Goal: Complete application form: Complete application form

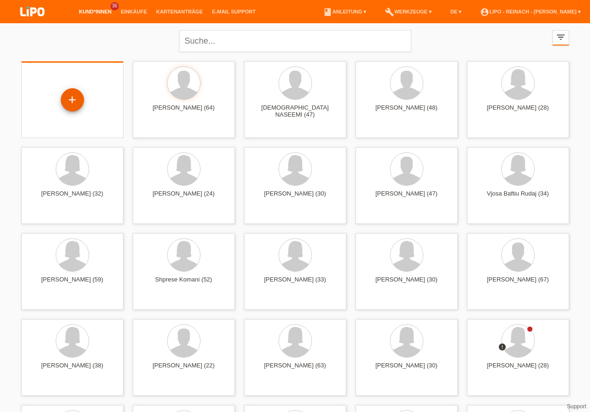
click at [69, 103] on div "+" at bounding box center [72, 100] width 22 height 16
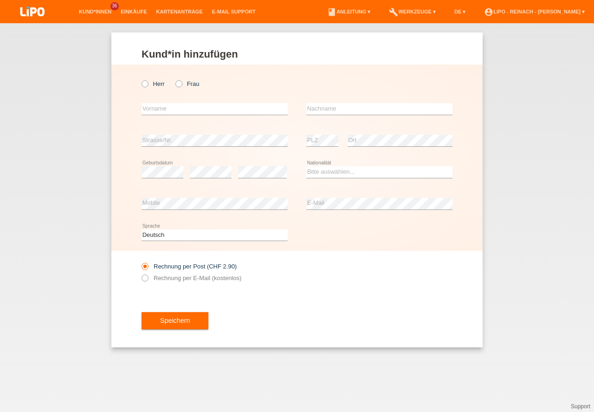
click at [140, 79] on icon at bounding box center [140, 79] width 0 height 0
click at [144, 81] on input "Herr" at bounding box center [145, 83] width 6 height 6
radio input "true"
click at [155, 106] on input "text" at bounding box center [215, 109] width 146 height 12
type input "Speranavan"
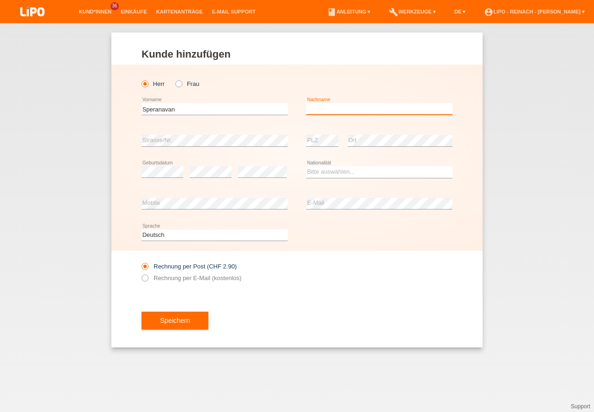
click at [328, 110] on input "text" at bounding box center [380, 109] width 146 height 12
type input "[PERSON_NAME]"
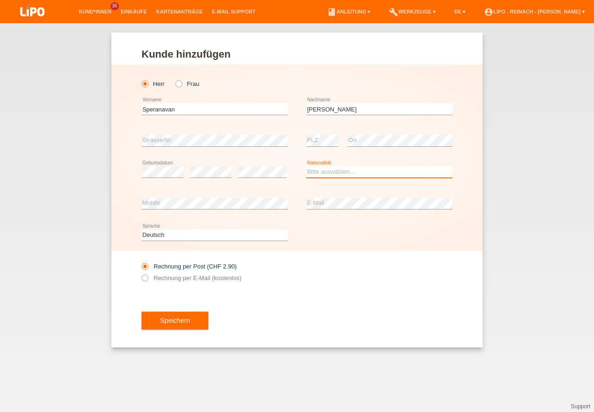
click at [324, 170] on select "Bitte auswählen... Schweiz Deutschland Liechtenstein Österreich ------------ Af…" at bounding box center [380, 171] width 146 height 11
select select "LK"
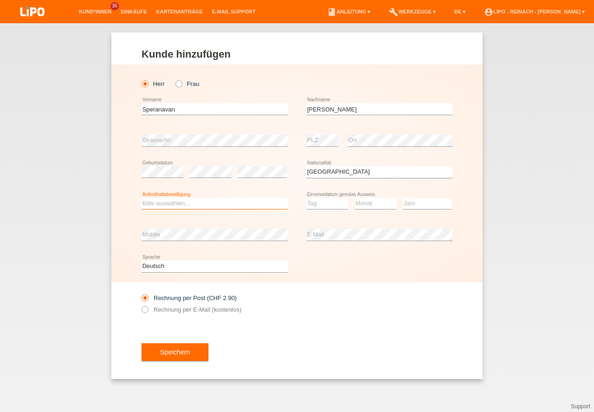
click at [154, 206] on select "Bitte auswählen... C B B - Flüchtlingsstatus Andere" at bounding box center [215, 203] width 146 height 11
select select "C"
click at [0, 0] on option "C" at bounding box center [0, 0] width 0 height 0
click at [317, 204] on select "Tag 01 02 03 04 05 06 07 08 09 10 11" at bounding box center [328, 203] width 42 height 11
select select "01"
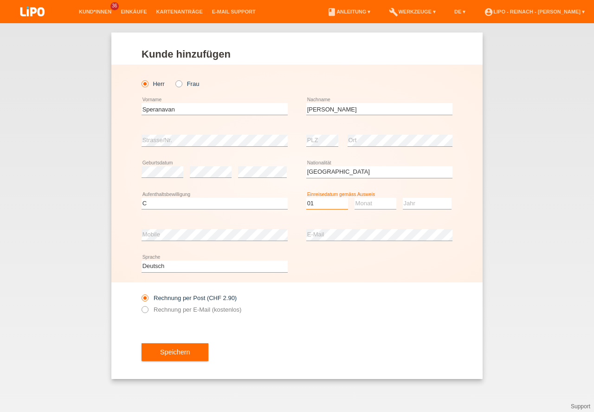
click at [0, 0] on option "01" at bounding box center [0, 0] width 0 height 0
click at [374, 207] on select "Monat 01 02 03 04 05 06 07 08 09 10 11" at bounding box center [376, 203] width 42 height 11
select select "07"
click at [0, 0] on option "07" at bounding box center [0, 0] width 0 height 0
click at [415, 203] on select "Jahr 2025 2024 2023 2022 2021 2020 2019 2018 2017 2016 2015 2014 2013 2012 2011…" at bounding box center [427, 203] width 49 height 11
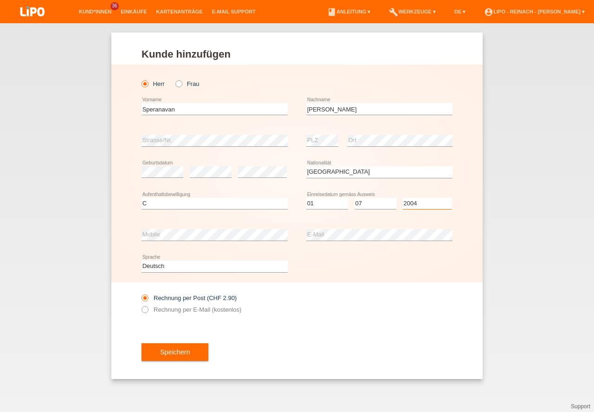
click at [415, 203] on select "Jahr 2025 2024 2023 2022 2021 2020 2019 2018 2017 2016 2015 2014 2013 2012 2011…" at bounding box center [427, 203] width 49 height 11
select select "2004"
click at [365, 354] on div "Speichern" at bounding box center [297, 352] width 311 height 54
click at [140, 305] on icon at bounding box center [140, 305] width 0 height 0
click at [146, 308] on input "Rechnung per E-Mail (kostenlos)" at bounding box center [145, 312] width 6 height 12
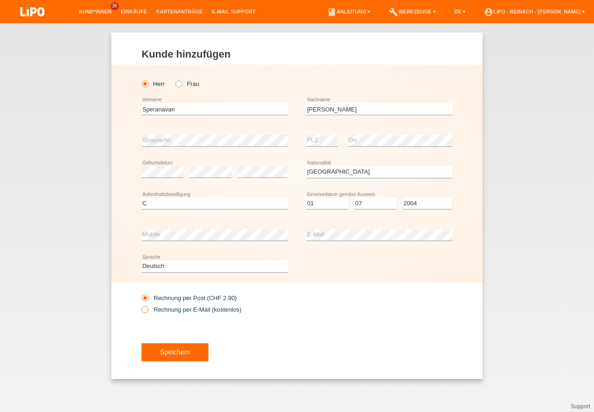
radio input "true"
click at [198, 355] on button "Speichern" at bounding box center [175, 352] width 67 height 18
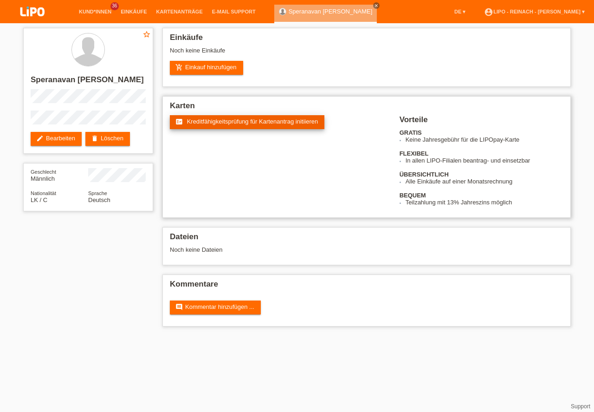
click at [258, 121] on span "Kreditfähigkeitsprüfung für Kartenantrag initiieren" at bounding box center [252, 121] width 131 height 7
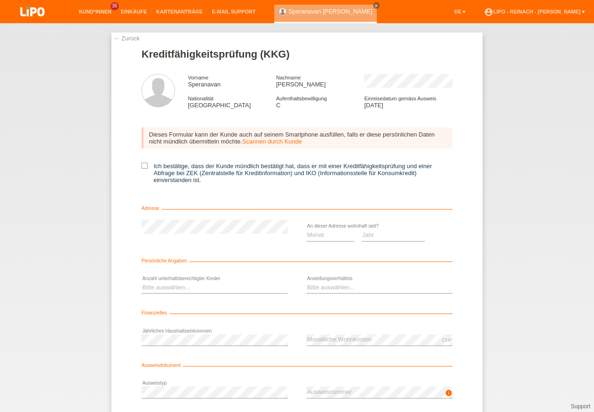
click at [143, 164] on icon at bounding box center [145, 166] width 6 height 6
click at [143, 164] on input "Ich bestätige, dass der Kunde mündlich bestätigt hat, dass er mit einer Kreditf…" at bounding box center [145, 166] width 6 height 6
checkbox input "true"
click at [321, 232] on select "Monat 01 02 03 04 05 06 07 08 09 10" at bounding box center [331, 234] width 48 height 11
select select "01"
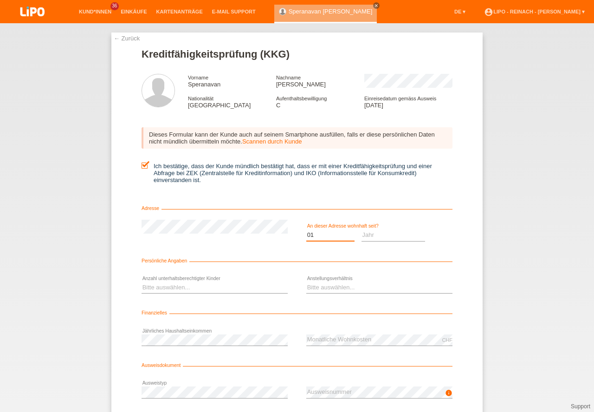
click at [0, 0] on option "01" at bounding box center [0, 0] width 0 height 0
click at [370, 235] on select "Jahr 2025 2024 2023 2022 2021 2020 2019 2018 2017 2016 2015 2014 2013 2012 2011…" at bounding box center [394, 234] width 64 height 11
click at [323, 233] on select "Monat 01 02 03 04 05 06 07 08 09 10" at bounding box center [331, 234] width 48 height 11
select select "2025"
click at [323, 233] on select "Monat 01 02 03 04 05 06 07 08 09 10" at bounding box center [331, 234] width 48 height 11
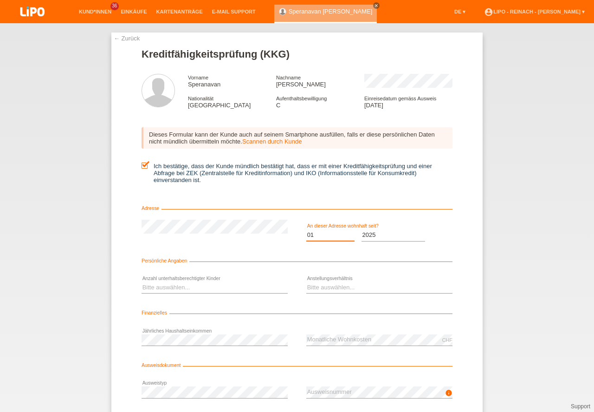
select select "06"
click at [0, 0] on option "06" at bounding box center [0, 0] width 0 height 0
click at [372, 231] on select "Jahr 2025 2024 2023 2022 2021 2020 2019 2018 2017 2016 2015 2014 2013 2012 2011…" at bounding box center [394, 234] width 64 height 11
click at [170, 286] on select "Bitte auswählen... 0 1 2 3 4 5 6 7 8 9" at bounding box center [215, 287] width 146 height 11
select select "0"
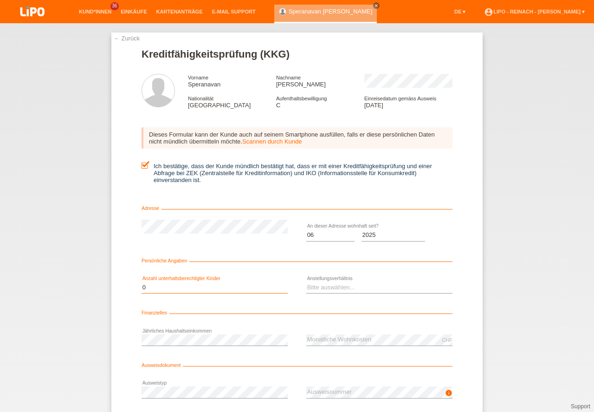
click at [0, 0] on option "0" at bounding box center [0, 0] width 0 height 0
click at [316, 285] on select "Bitte auswählen... Unbefristet Befristet Lehrling/Student Pensioniert Nicht arb…" at bounding box center [380, 287] width 146 height 11
select select "UNLIMITED"
click at [0, 0] on option "Unbefristet" at bounding box center [0, 0] width 0 height 0
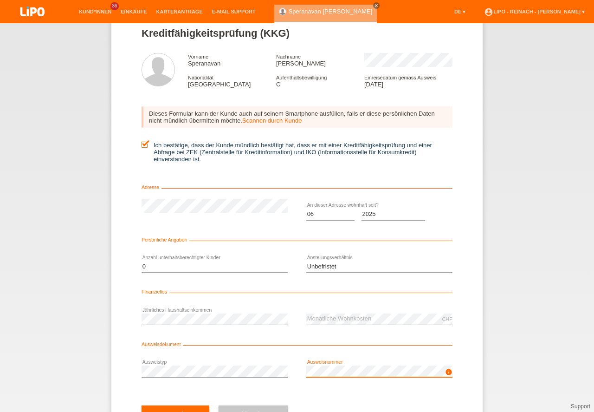
scroll to position [61, 0]
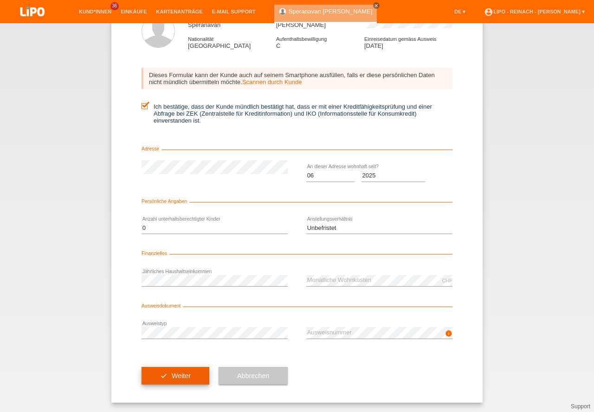
click at [149, 375] on button "check Weiter" at bounding box center [176, 376] width 68 height 18
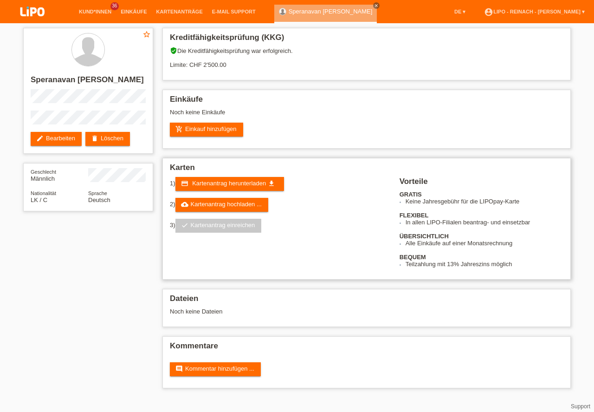
click at [232, 172] on h2 "Karten" at bounding box center [367, 170] width 394 height 14
click at [231, 181] on span "Kartenantrag herunterladen" at bounding box center [229, 183] width 74 height 7
click at [214, 131] on link "add_shopping_cart Einkauf hinzufügen" at bounding box center [206, 130] width 73 height 14
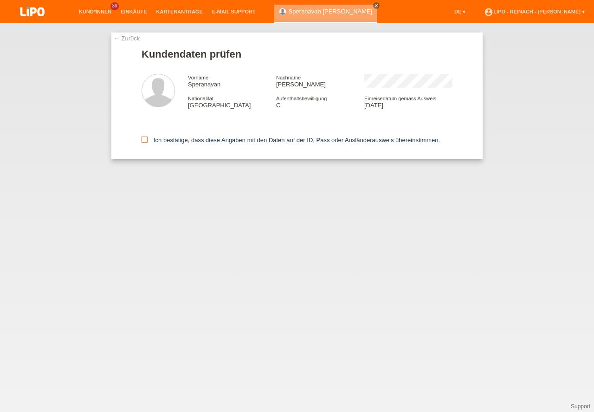
click at [144, 139] on icon at bounding box center [145, 140] width 6 height 6
click at [144, 139] on input "Ich bestätige, dass diese Angaben mit den Daten auf der ID, Pass oder Ausländer…" at bounding box center [145, 140] width 6 height 6
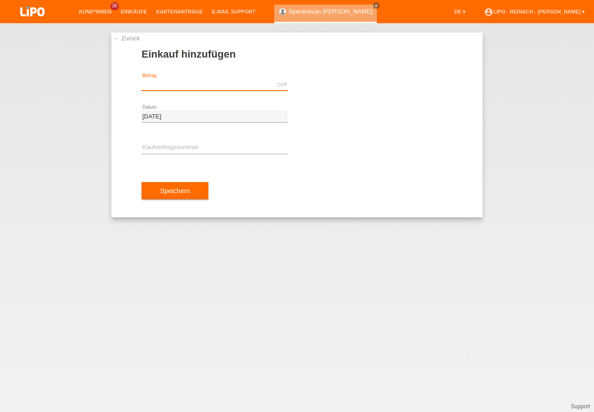
click at [180, 85] on input "text" at bounding box center [215, 85] width 146 height 12
type input "165.60"
click at [172, 147] on input "text" at bounding box center [215, 148] width 146 height 12
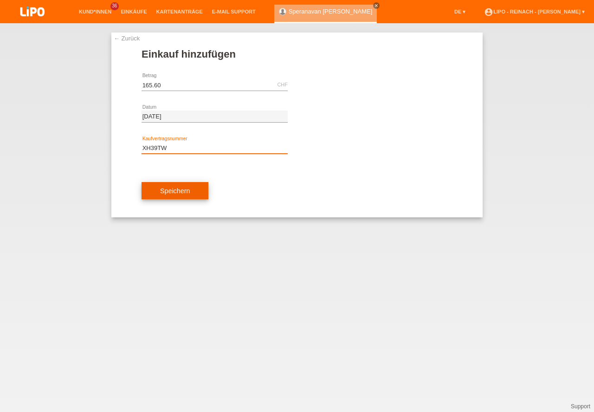
type input "XH39TW"
click at [185, 195] on button "Speichern" at bounding box center [175, 191] width 67 height 18
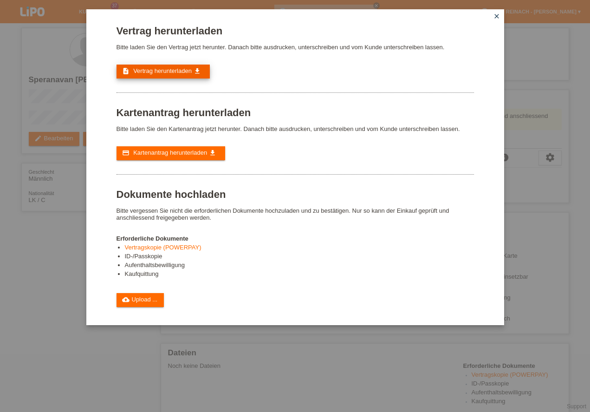
click at [165, 67] on link "description Vertrag herunterladen get_app" at bounding box center [163, 72] width 93 height 14
click at [147, 296] on link "cloud_upload Upload ..." at bounding box center [141, 300] width 48 height 14
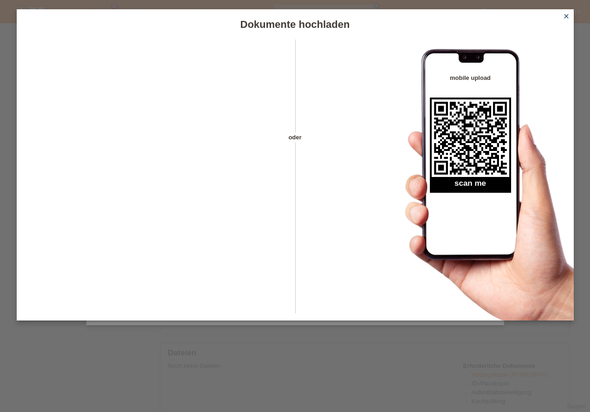
click at [568, 16] on icon "close" at bounding box center [566, 16] width 7 height 7
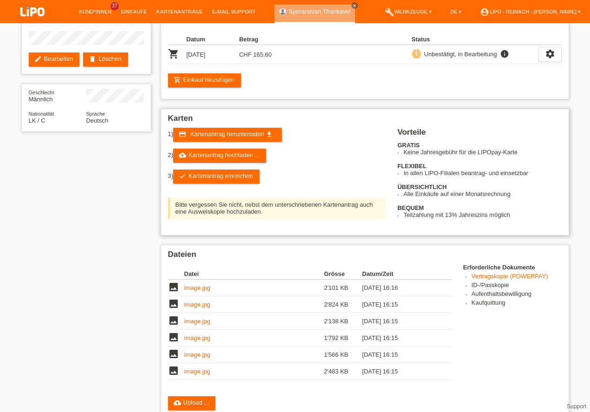
scroll to position [159, 0]
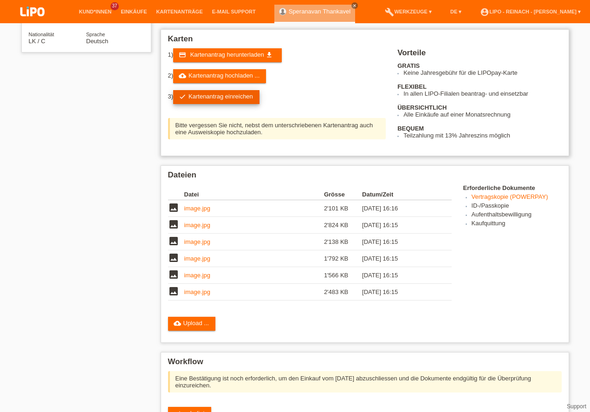
click at [229, 96] on link "check Kartenantrag einreichen" at bounding box center [216, 97] width 86 height 14
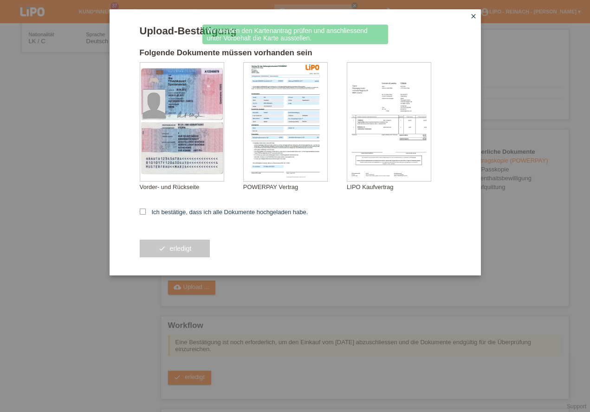
scroll to position [159, 0]
click at [143, 209] on icon at bounding box center [143, 212] width 6 height 6
click at [143, 209] on input "Ich bestätige, dass ich alle Dokumente hochgeladen habe." at bounding box center [143, 212] width 6 height 6
checkbox input "true"
click at [172, 249] on button "check erledigt" at bounding box center [175, 249] width 71 height 18
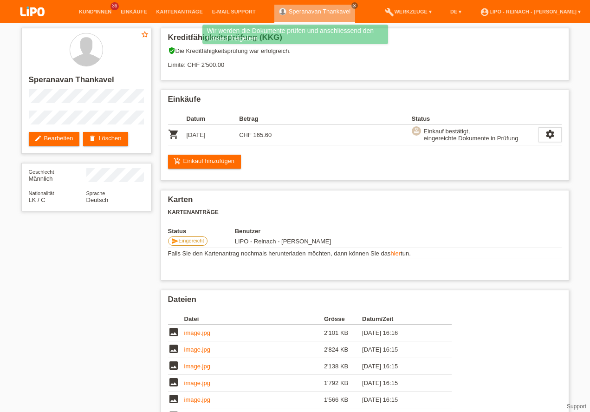
click at [40, 8] on img at bounding box center [32, 12] width 46 height 25
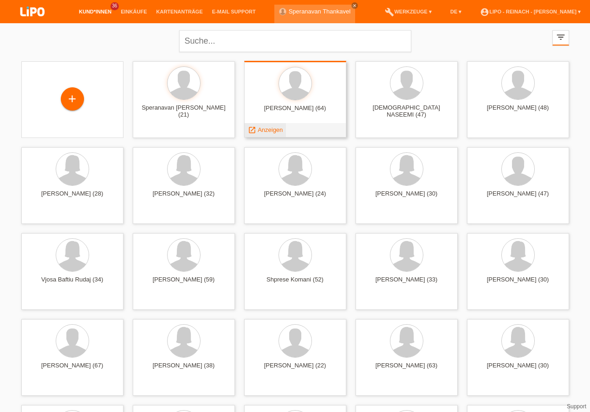
click at [272, 129] on span "Anzeigen" at bounding box center [270, 129] width 25 height 7
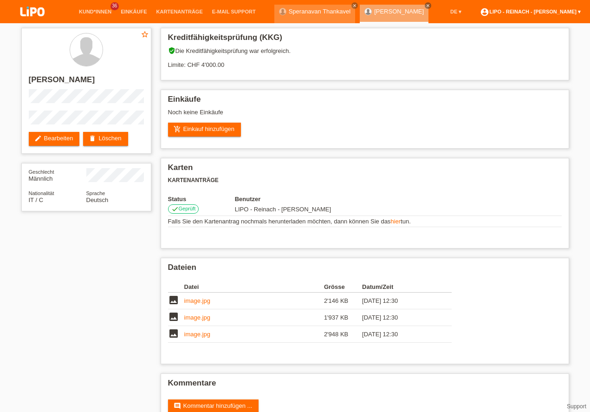
click at [566, 10] on link "account_circle LIPO - Reinach - [PERSON_NAME] ▾" at bounding box center [531, 12] width 110 height 6
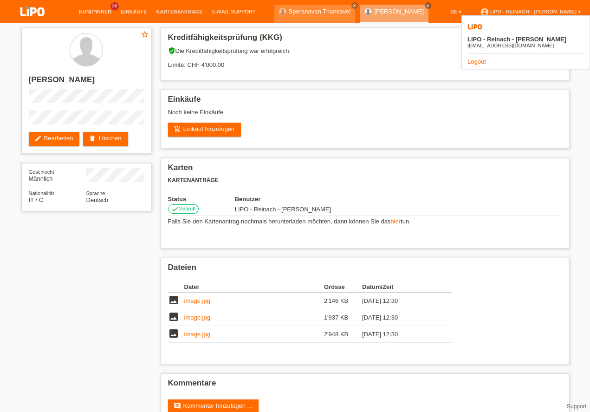
click at [481, 58] on link "Logout" at bounding box center [477, 61] width 19 height 7
